Goal: Obtain resource: Download file/media

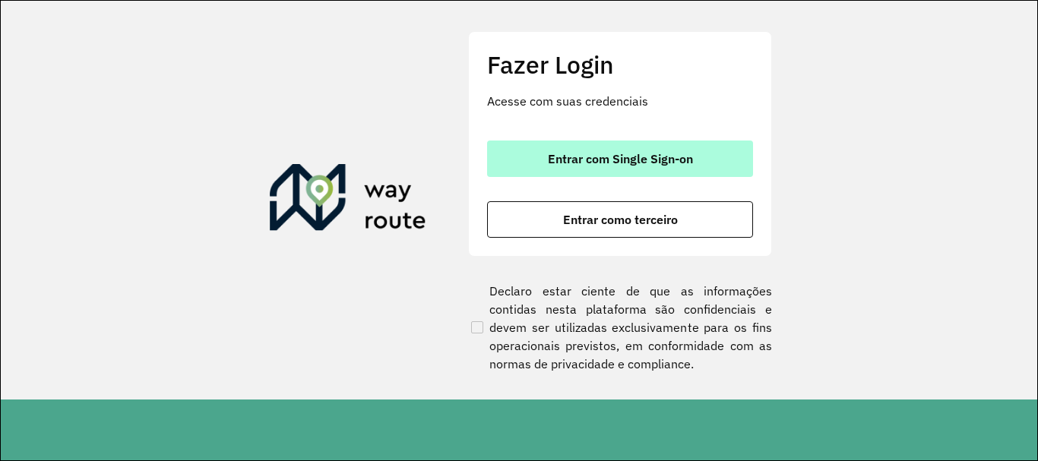
click at [601, 167] on button "Entrar com Single Sign-on" at bounding box center [620, 159] width 266 height 36
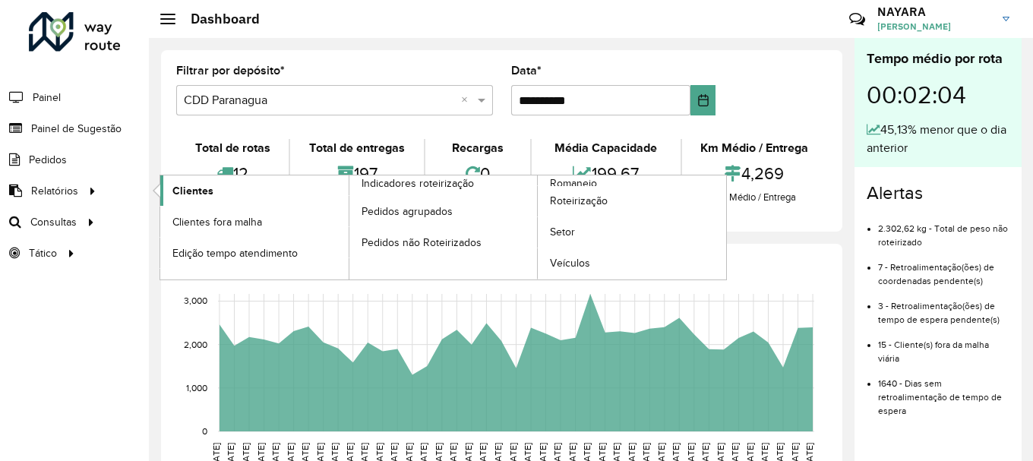
click at [198, 187] on span "Clientes" at bounding box center [192, 191] width 41 height 16
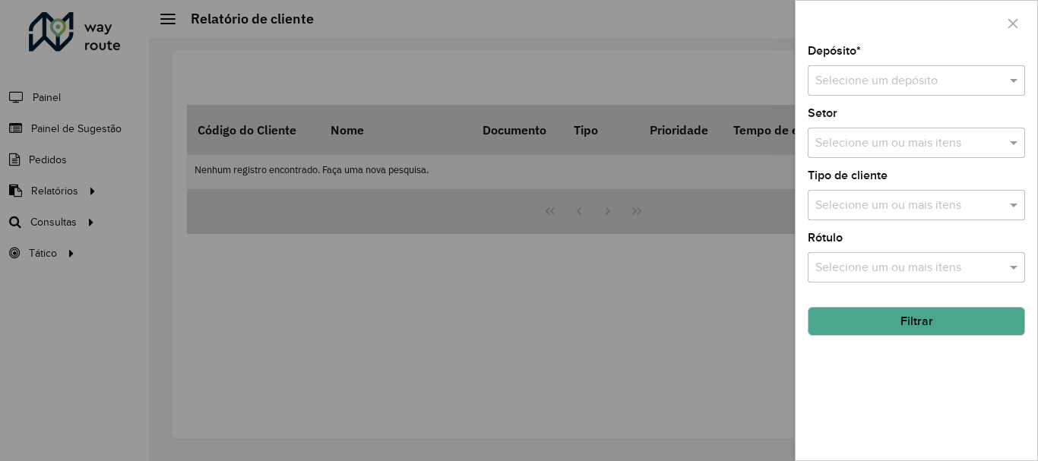
click at [885, 62] on div "Depósito * Selecione um depósito" at bounding box center [916, 71] width 217 height 50
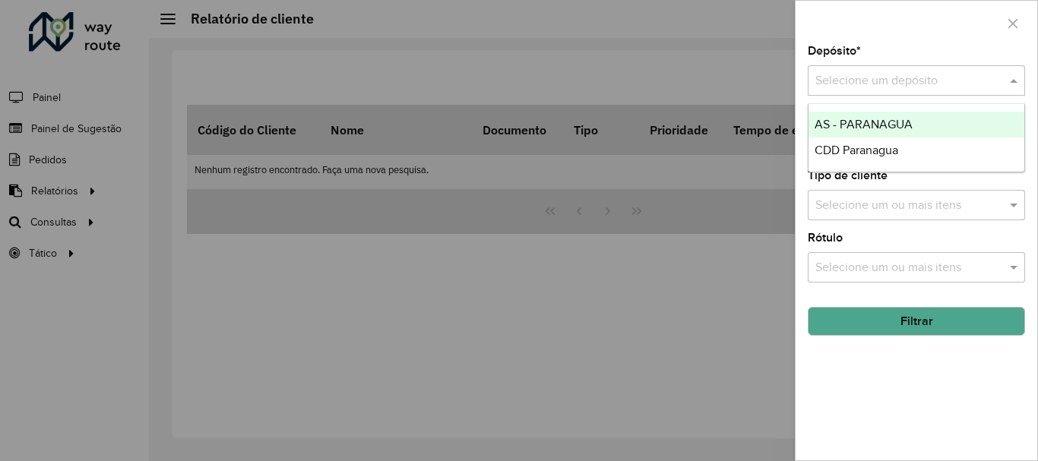
click at [887, 74] on input "text" at bounding box center [901, 81] width 172 height 18
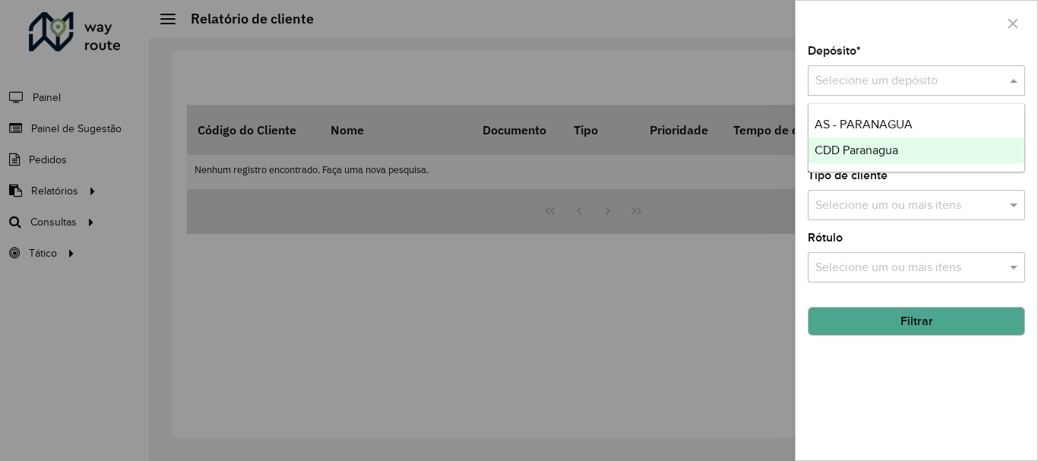
click at [866, 152] on span "CDD Paranagua" at bounding box center [856, 150] width 84 height 13
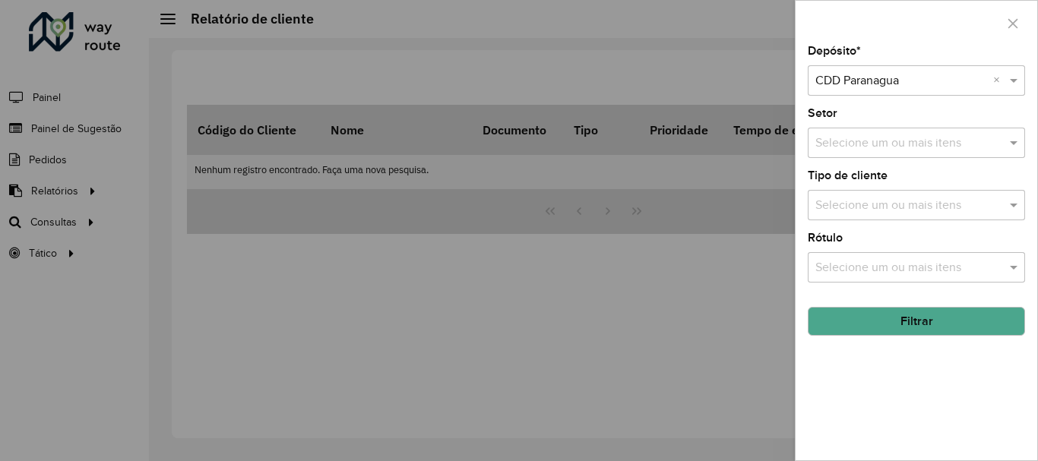
click at [915, 329] on button "Filtrar" at bounding box center [916, 321] width 217 height 29
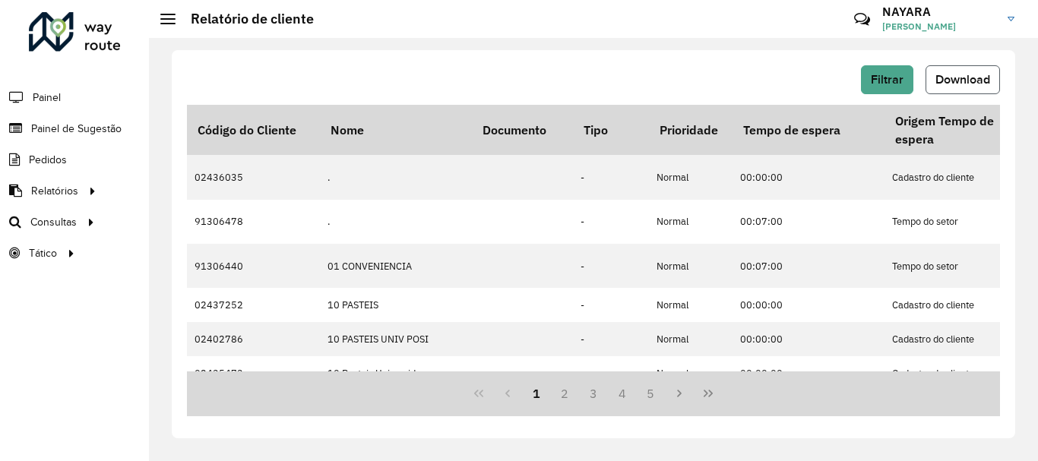
drag, startPoint x: 969, startPoint y: 81, endPoint x: 965, endPoint y: 90, distance: 10.2
click at [969, 81] on span "Download" at bounding box center [962, 79] width 55 height 13
